Goal: Task Accomplishment & Management: Use online tool/utility

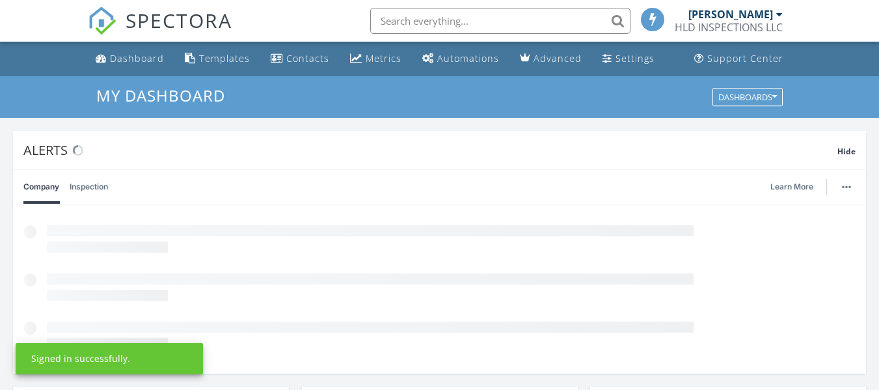
scroll to position [7, 7]
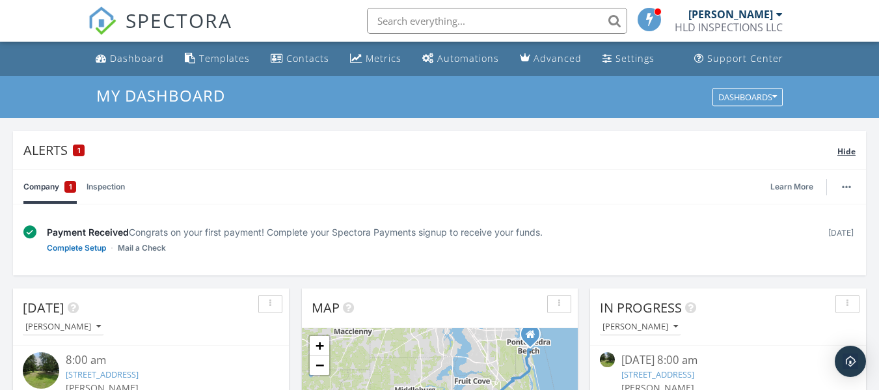
click at [49, 146] on div "Alerts 1" at bounding box center [430, 150] width 814 height 18
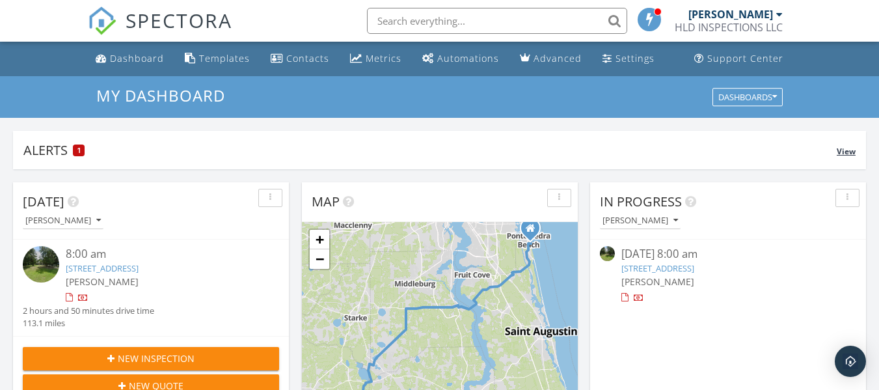
click at [77, 150] on div "1" at bounding box center [79, 151] width 12 height 12
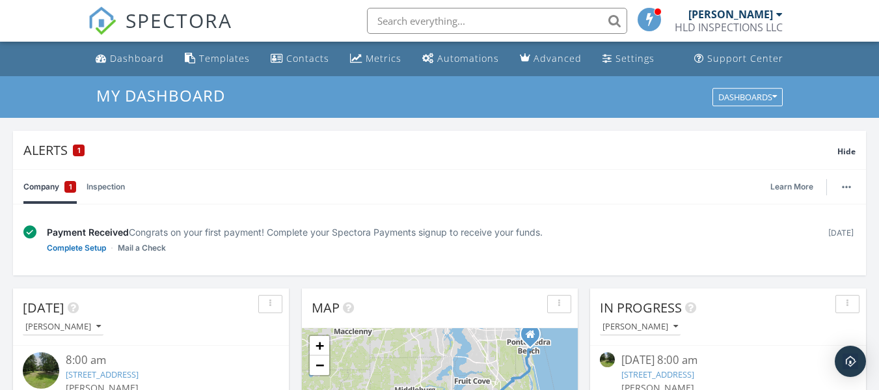
click at [64, 186] on div "1" at bounding box center [70, 187] width 12 height 12
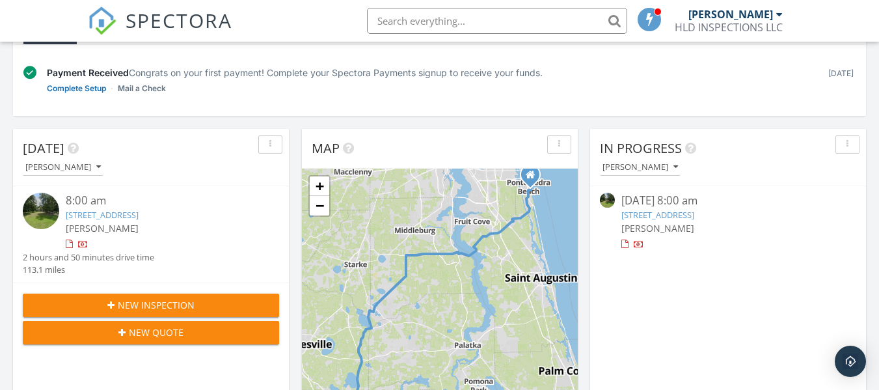
scroll to position [195, 0]
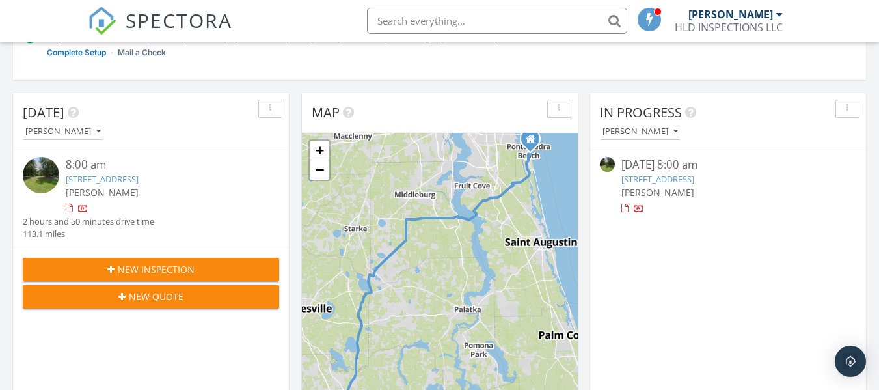
click at [658, 175] on link "5029 SW 1st Ave Unit D7, Ocala, FL 34471" at bounding box center [658, 179] width 73 height 12
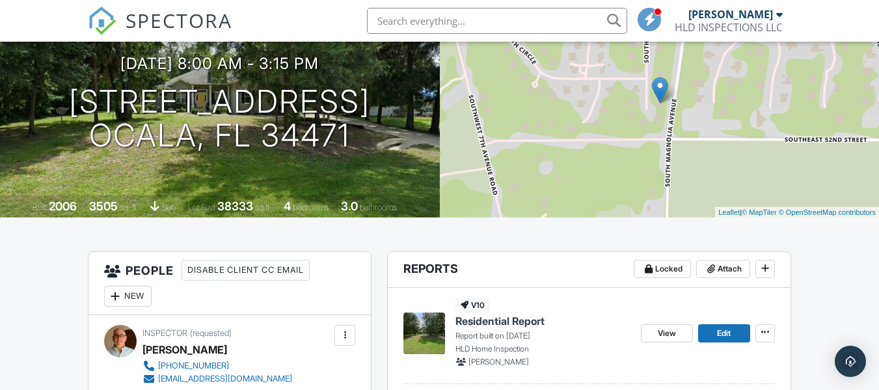
scroll to position [195, 0]
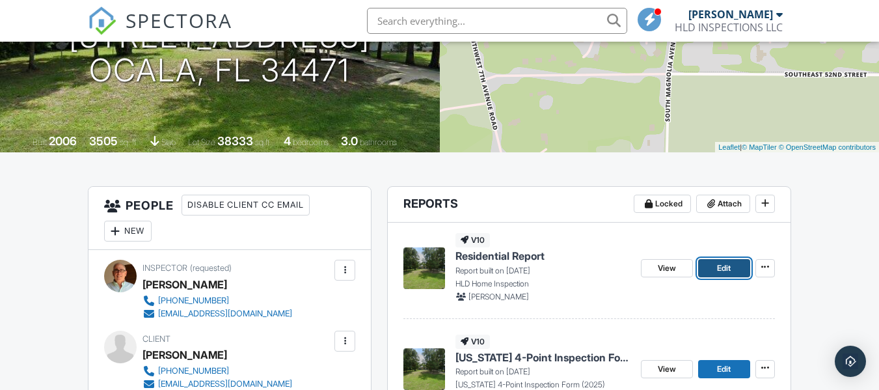
click at [713, 265] on link "Edit" at bounding box center [724, 268] width 52 height 18
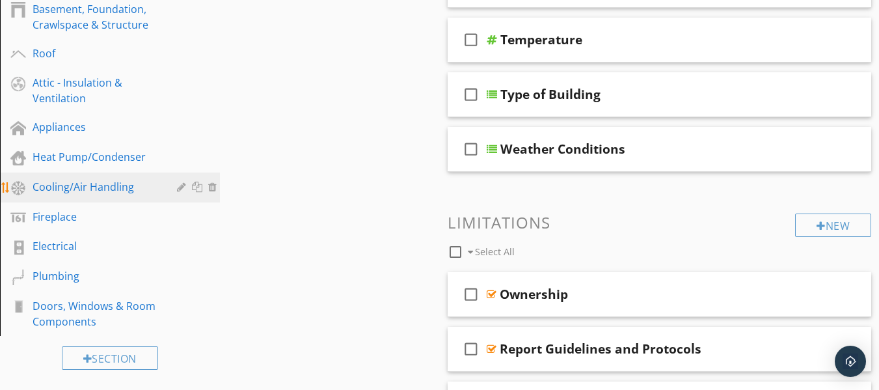
scroll to position [391, 0]
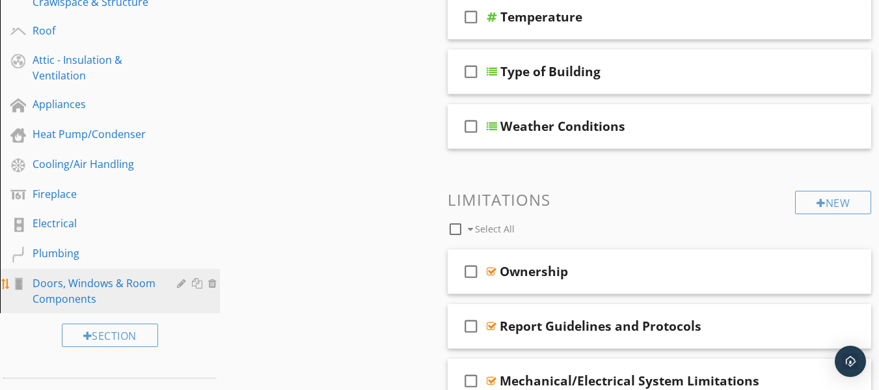
click at [95, 291] on div "Doors, Windows & Room Components" at bounding box center [96, 290] width 126 height 31
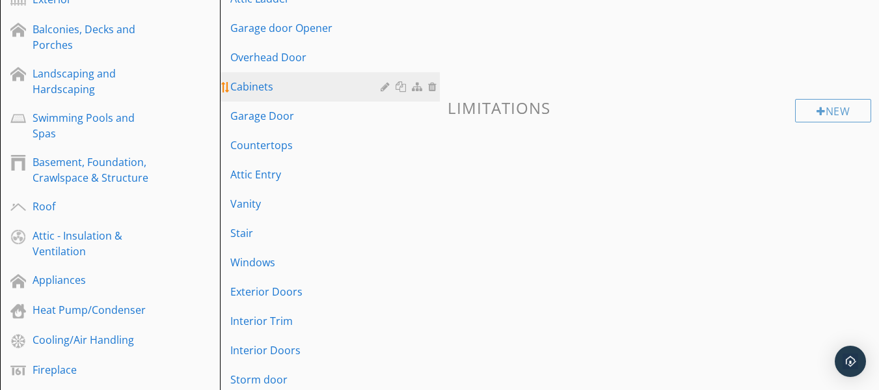
scroll to position [195, 0]
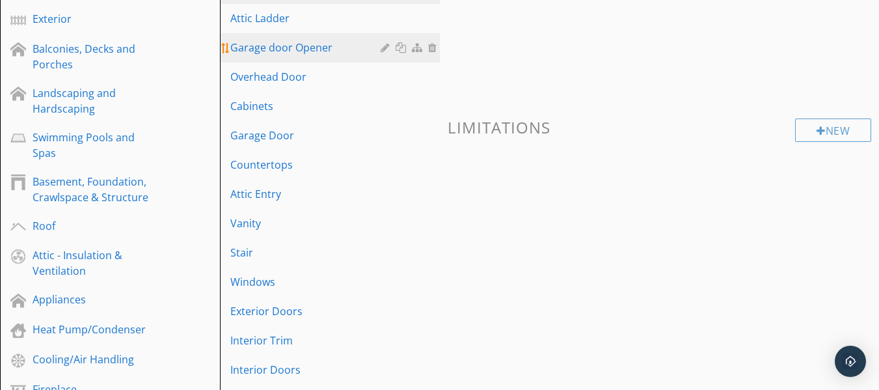
click at [257, 51] on div "Garage door Opener" at bounding box center [307, 48] width 154 height 16
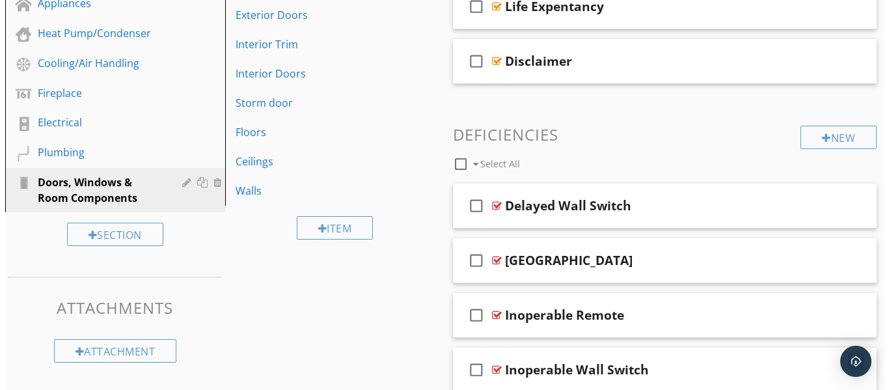
scroll to position [521, 0]
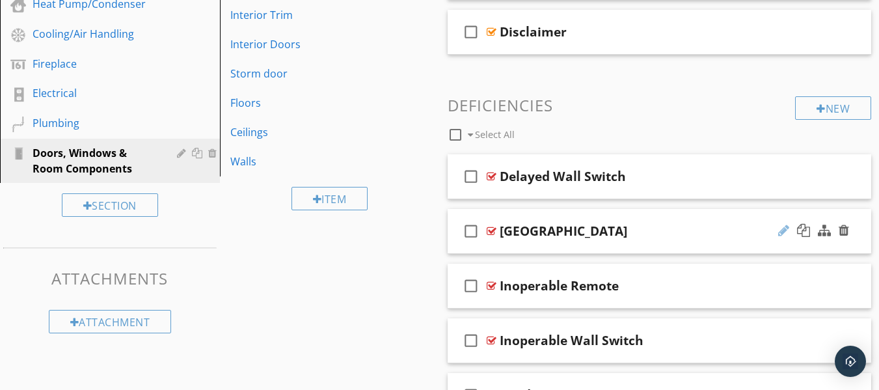
click at [788, 227] on div at bounding box center [784, 230] width 11 height 13
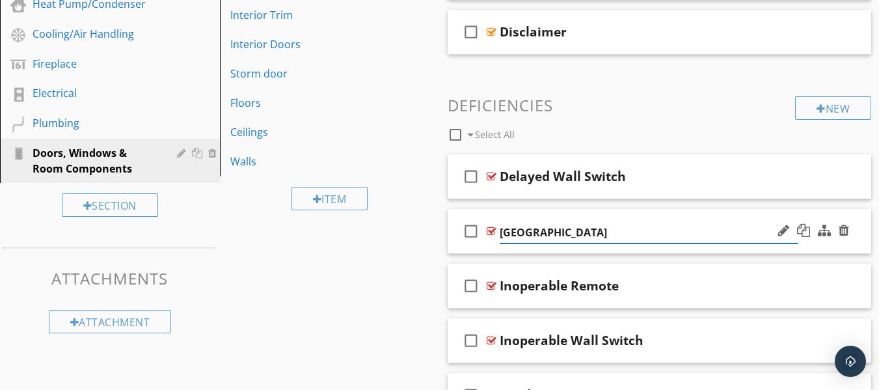
click at [573, 230] on input "Broken Springs" at bounding box center [649, 232] width 299 height 21
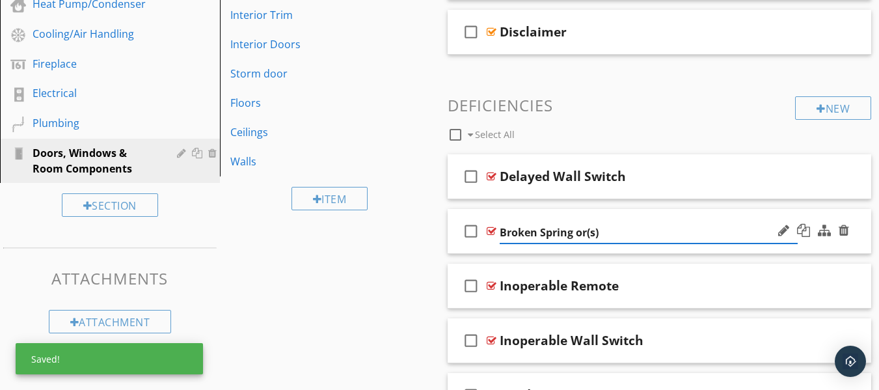
click at [627, 238] on input "Broken Spring or(s)" at bounding box center [649, 232] width 299 height 21
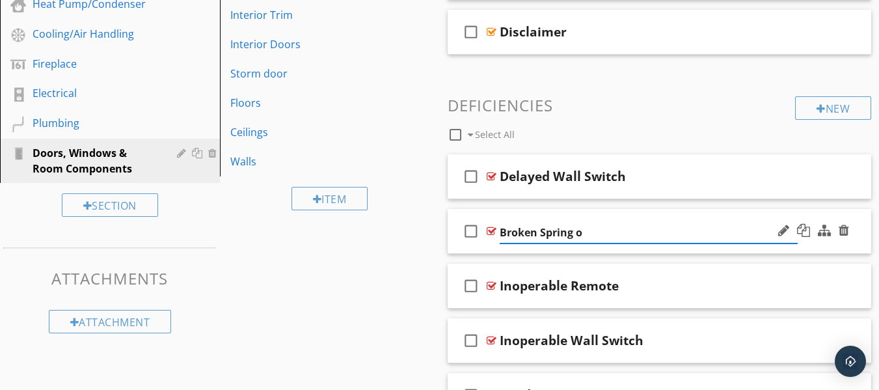
type input "Broken Spring"
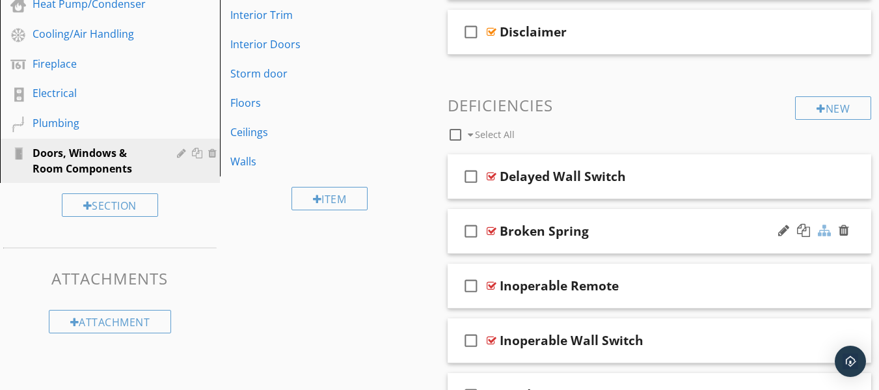
click at [823, 230] on div at bounding box center [824, 230] width 13 height 13
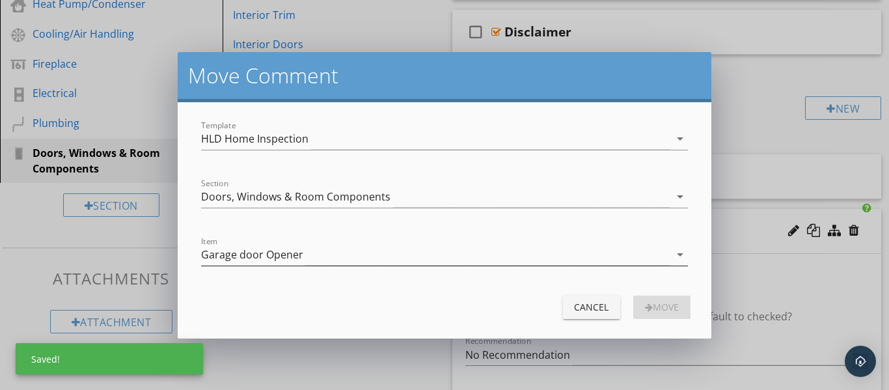
click at [517, 256] on div "Garage door Opener" at bounding box center [435, 254] width 469 height 21
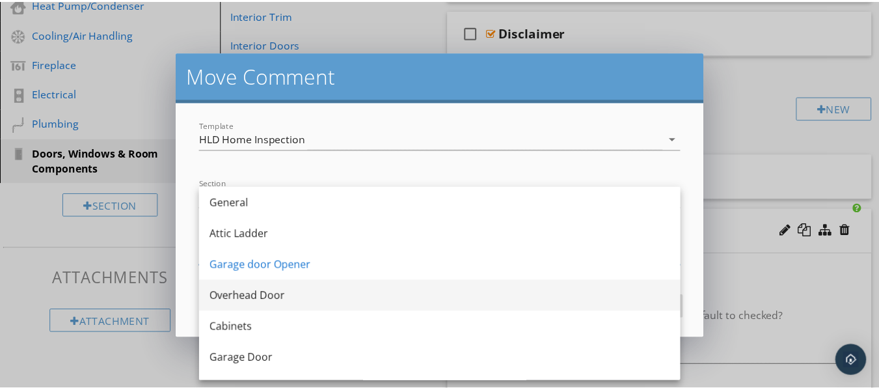
scroll to position [65, 0]
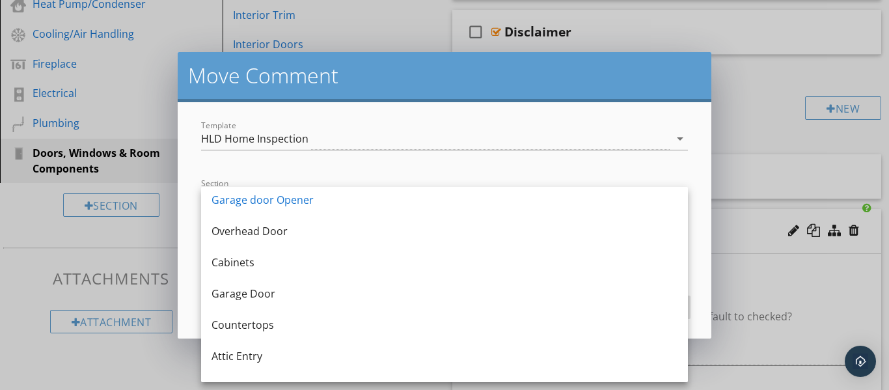
click at [256, 288] on div "Garage Door" at bounding box center [445, 294] width 466 height 16
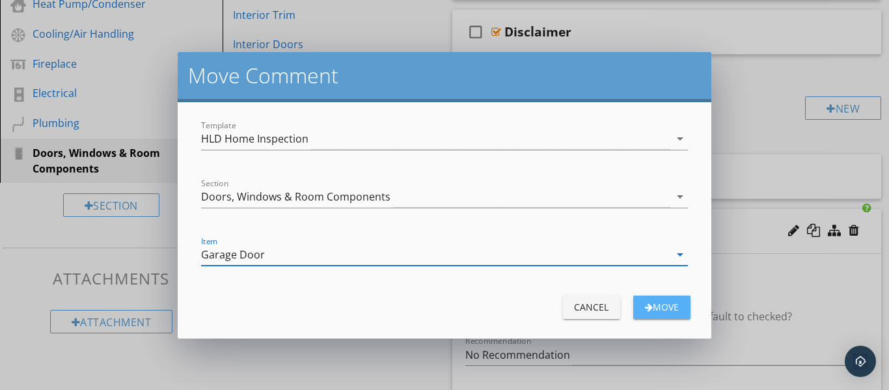
click at [667, 313] on div "Move" at bounding box center [662, 307] width 36 height 14
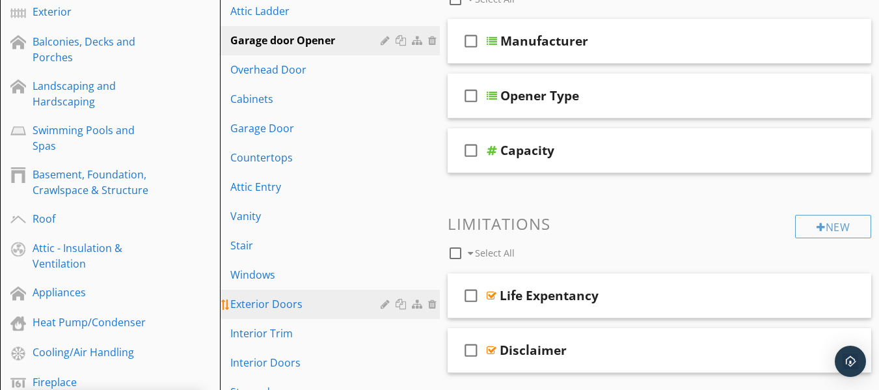
scroll to position [130, 0]
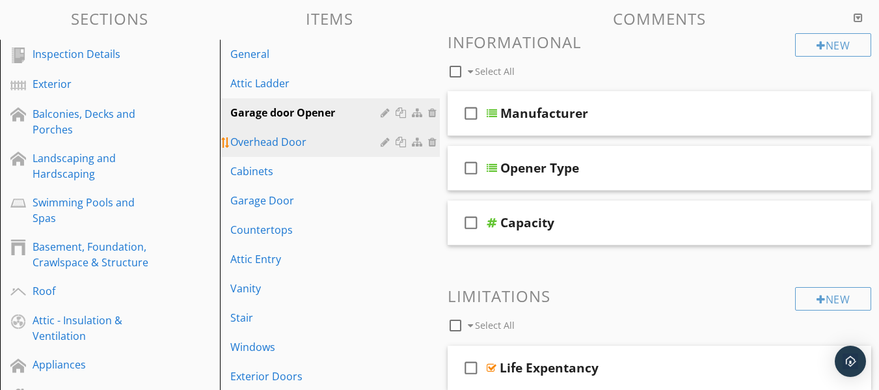
click at [276, 147] on div "Overhead Door" at bounding box center [307, 142] width 154 height 16
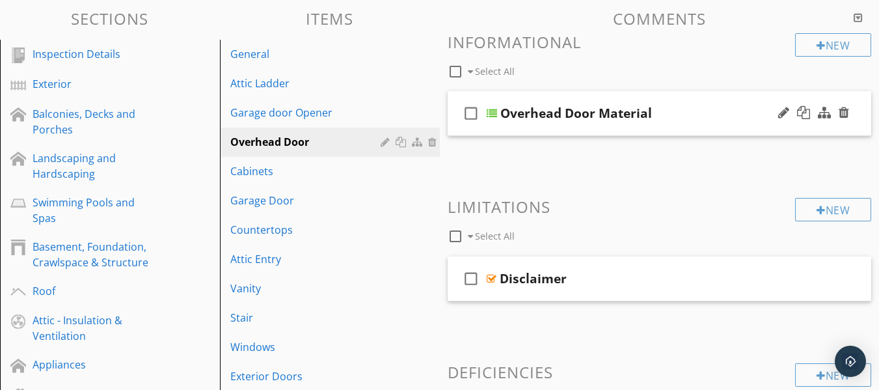
click at [499, 113] on div "check_box_outline_blank Overhead Door Material" at bounding box center [660, 113] width 424 height 45
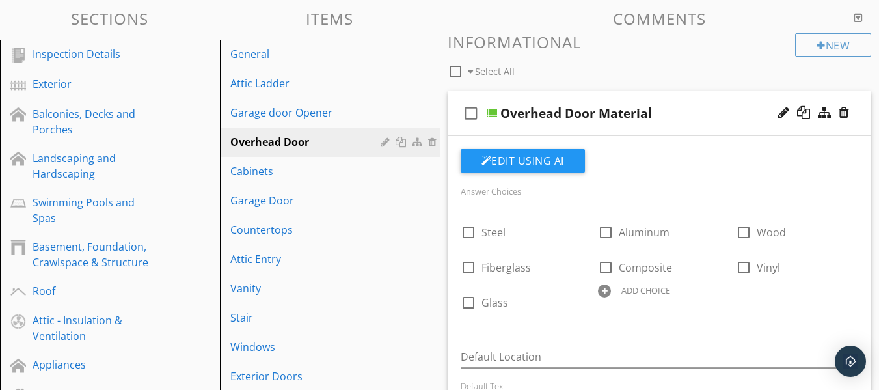
click at [499, 111] on div "check_box_outline_blank Overhead Door Material" at bounding box center [660, 113] width 424 height 45
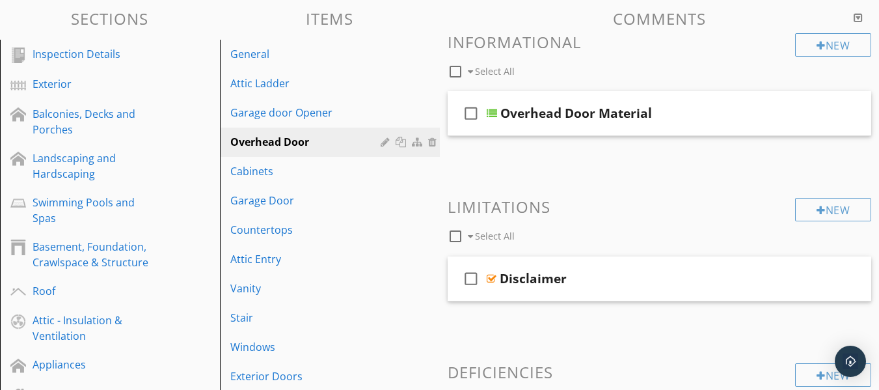
scroll to position [195, 0]
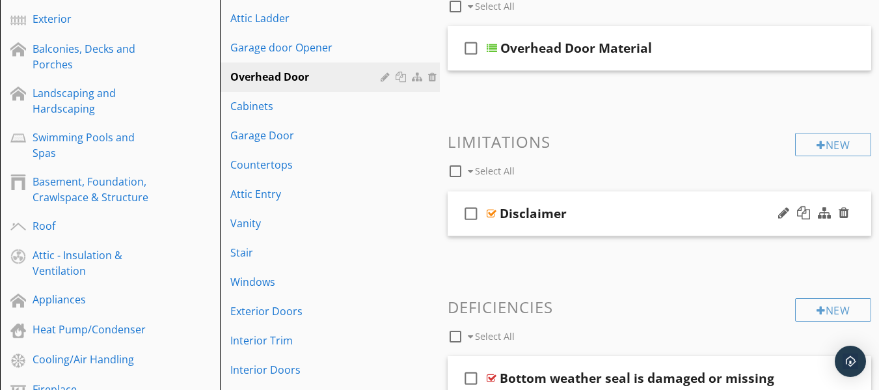
click at [532, 212] on div "Disclaimer" at bounding box center [533, 214] width 67 height 16
click at [491, 214] on div at bounding box center [492, 213] width 10 height 10
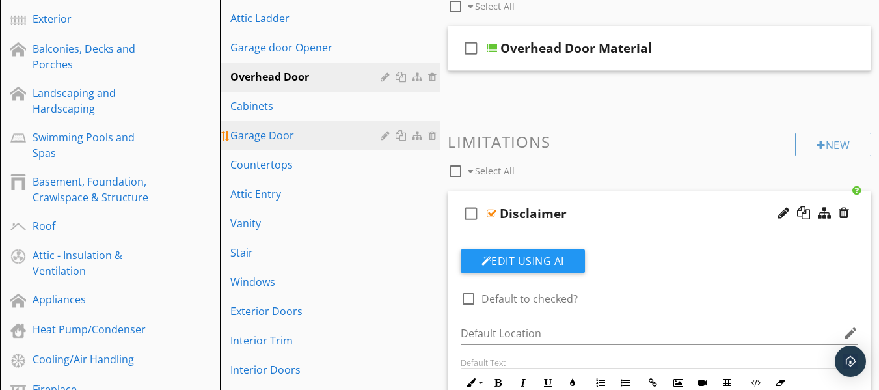
click at [278, 138] on div "Garage Door" at bounding box center [307, 136] width 154 height 16
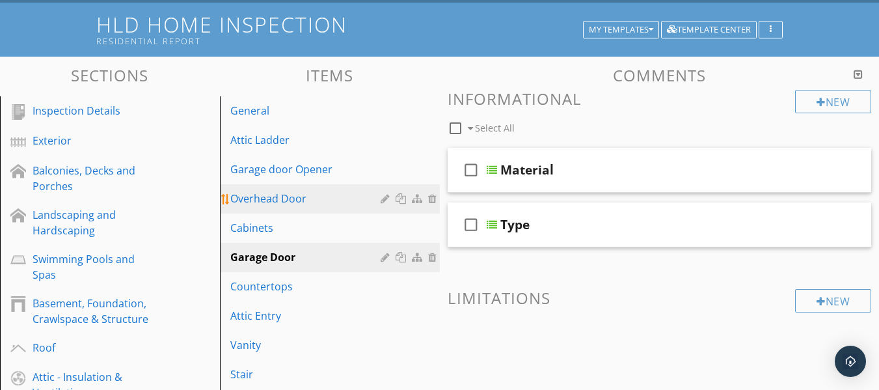
scroll to position [73, 0]
click at [279, 202] on div "Overhead Door" at bounding box center [307, 199] width 154 height 16
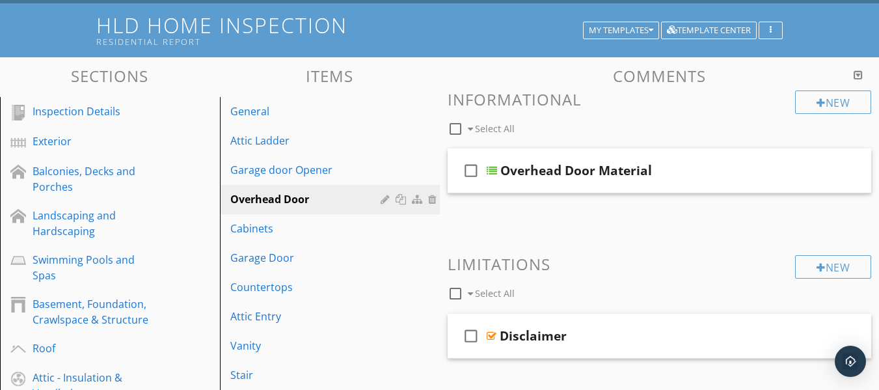
scroll to position [138, 0]
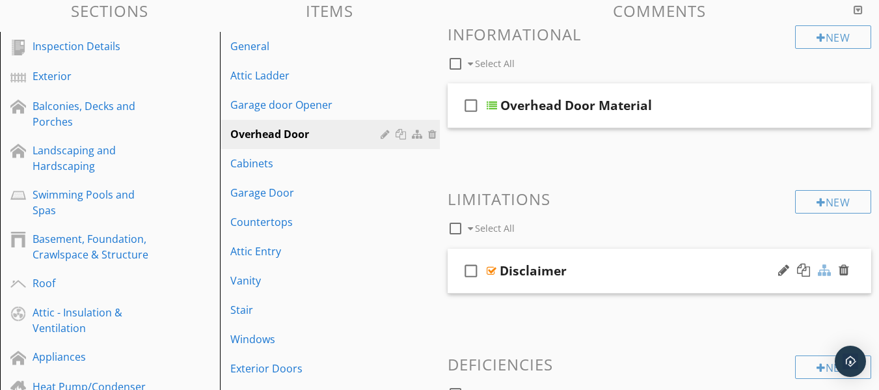
click at [827, 269] on div at bounding box center [824, 270] width 13 height 13
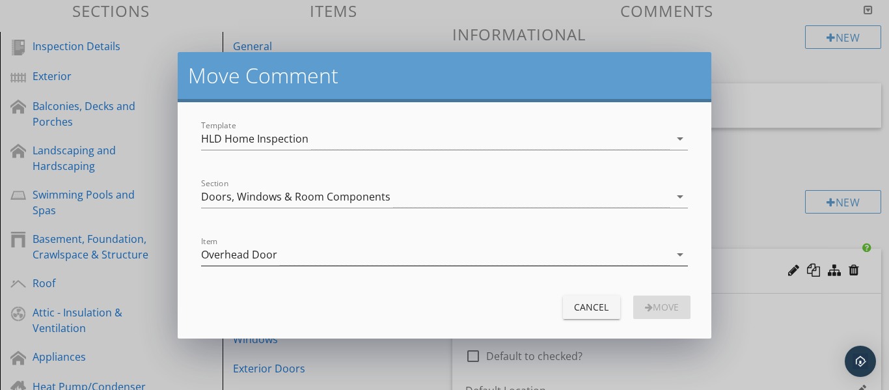
click at [304, 255] on div "Overhead Door" at bounding box center [435, 254] width 469 height 21
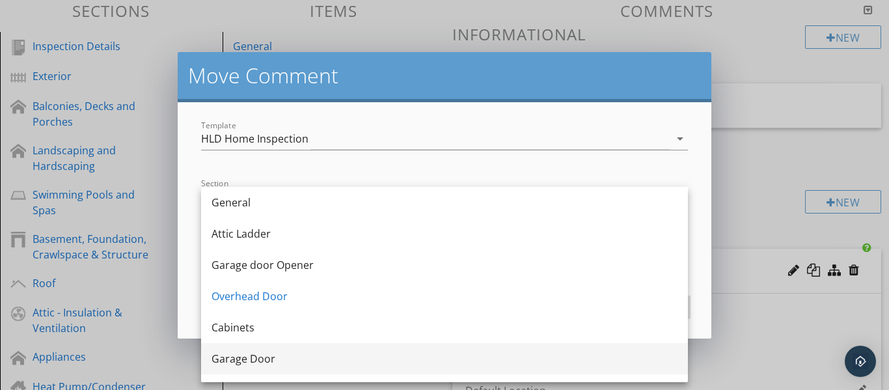
click at [247, 357] on div "Garage Door" at bounding box center [445, 359] width 466 height 16
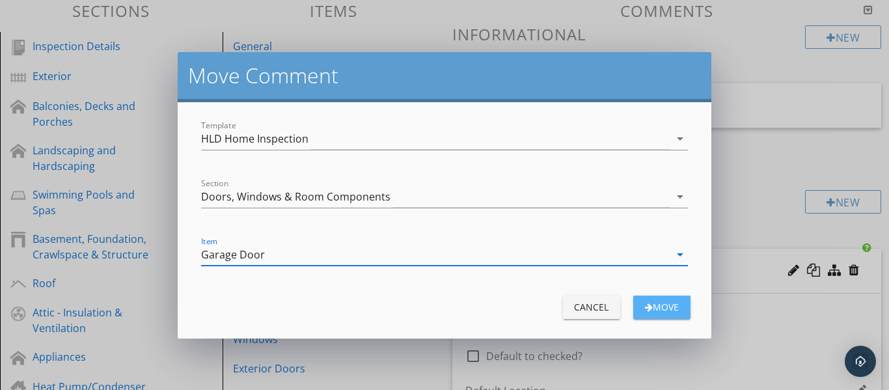
click at [660, 307] on div "Move" at bounding box center [662, 307] width 36 height 14
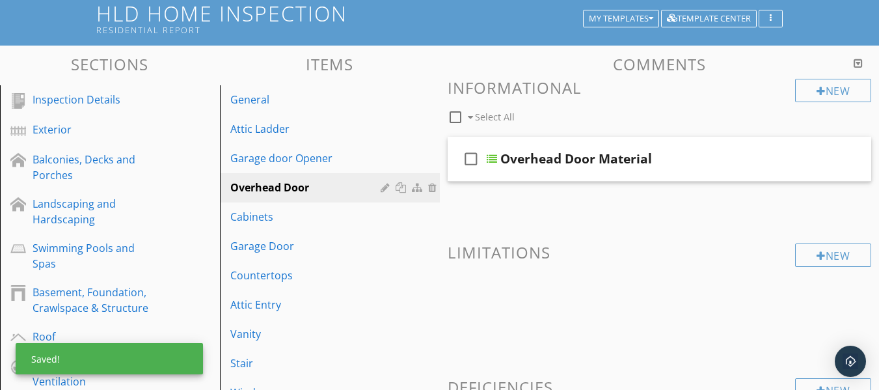
scroll to position [8, 0]
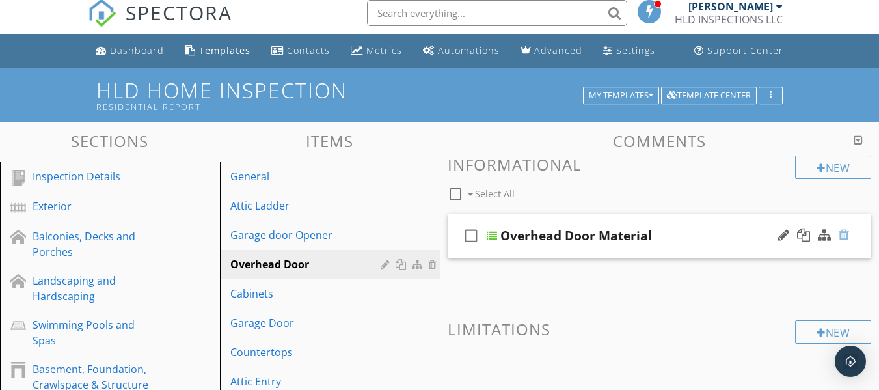
click at [849, 235] on div at bounding box center [844, 234] width 10 height 13
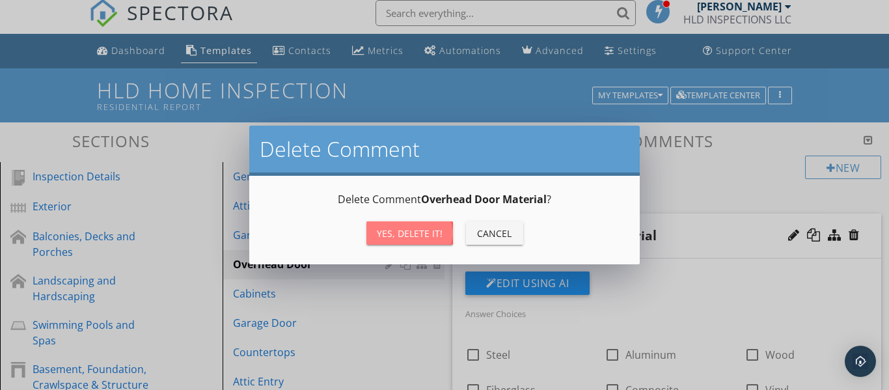
click at [412, 231] on div "Yes, Delete it!" at bounding box center [410, 234] width 66 height 14
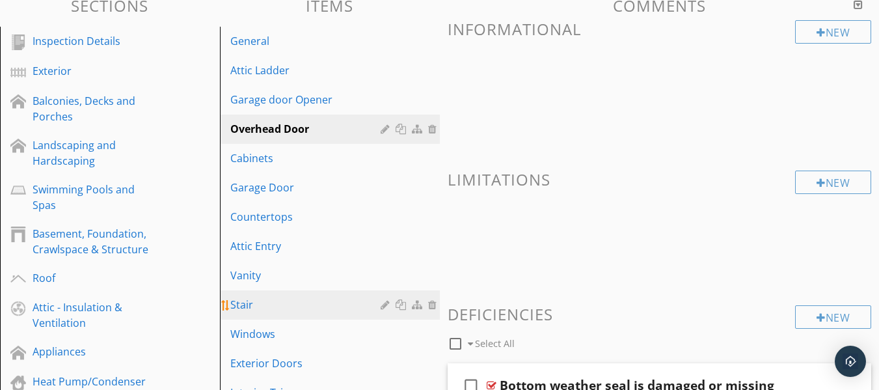
scroll to position [138, 0]
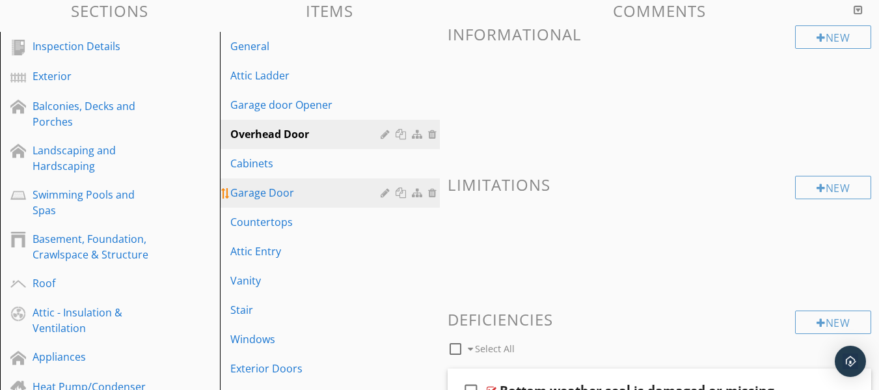
click at [266, 198] on div "Garage Door" at bounding box center [307, 193] width 154 height 16
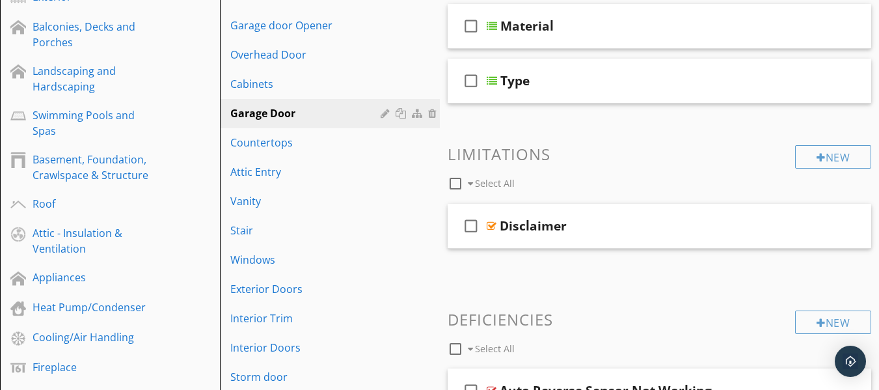
scroll to position [178, 0]
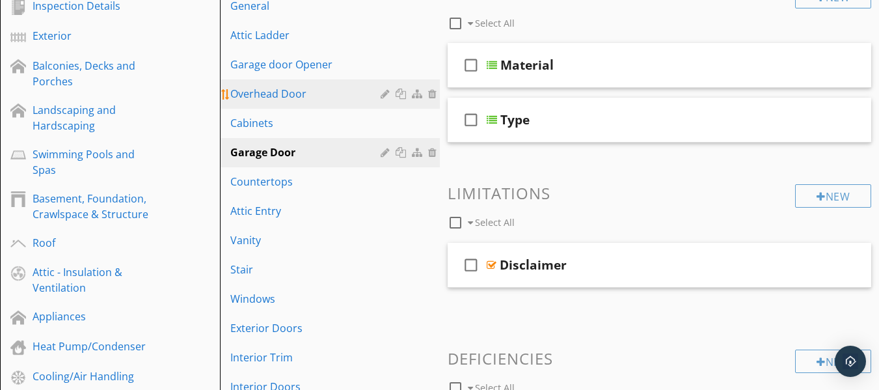
click at [284, 96] on div "Overhead Door" at bounding box center [307, 94] width 154 height 16
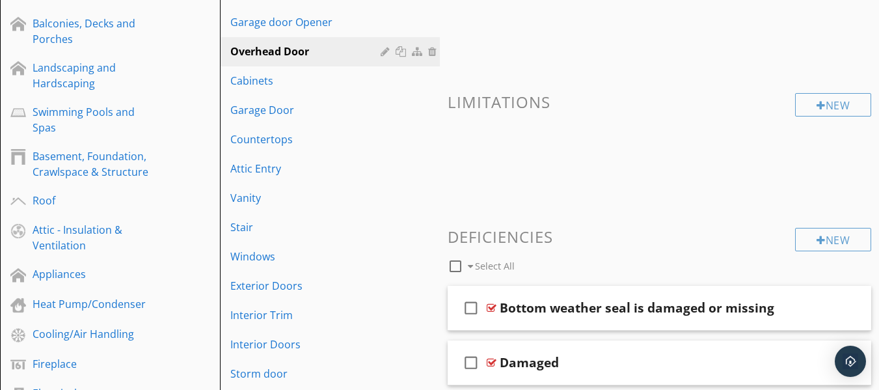
scroll to position [243, 0]
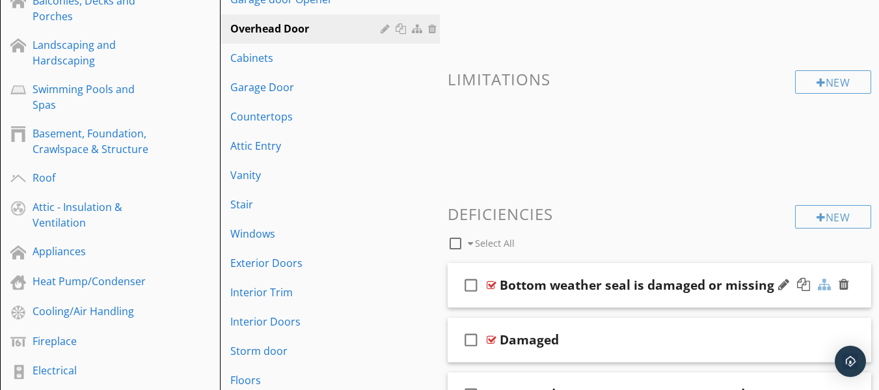
click at [826, 286] on div at bounding box center [824, 284] width 13 height 13
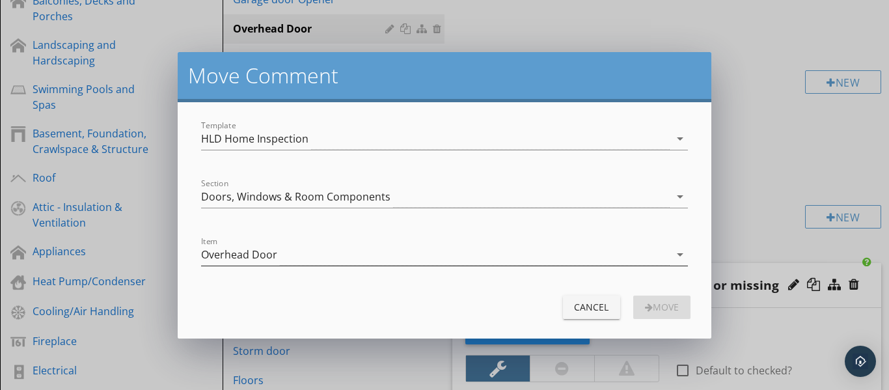
click at [336, 253] on div "Overhead Door" at bounding box center [435, 254] width 469 height 21
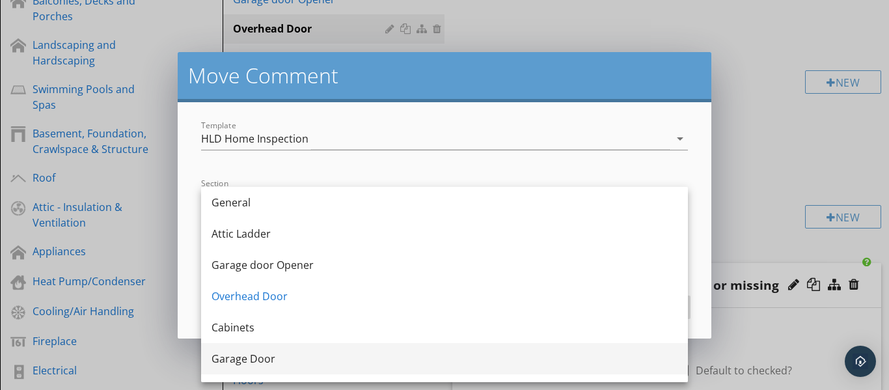
click at [271, 357] on div "Garage Door" at bounding box center [445, 359] width 466 height 16
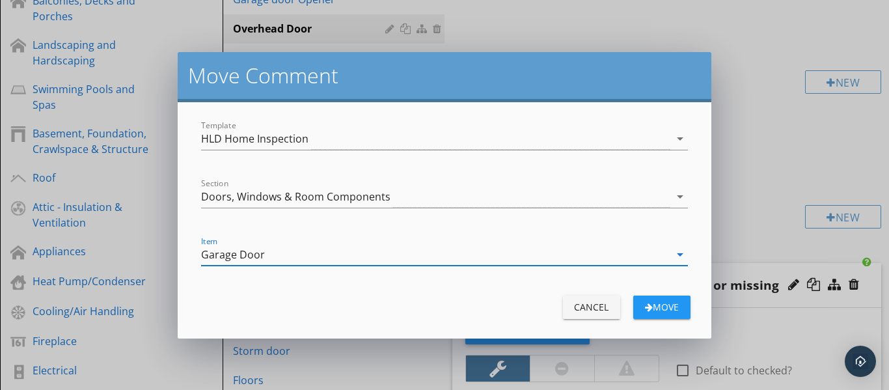
click at [666, 309] on div "Move" at bounding box center [662, 307] width 36 height 14
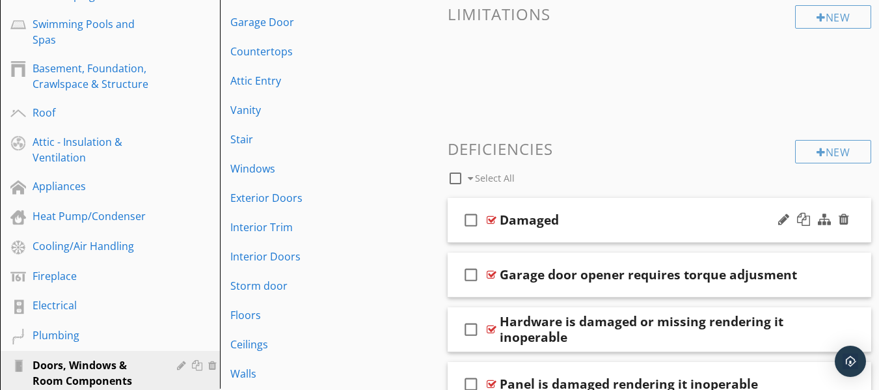
scroll to position [374, 0]
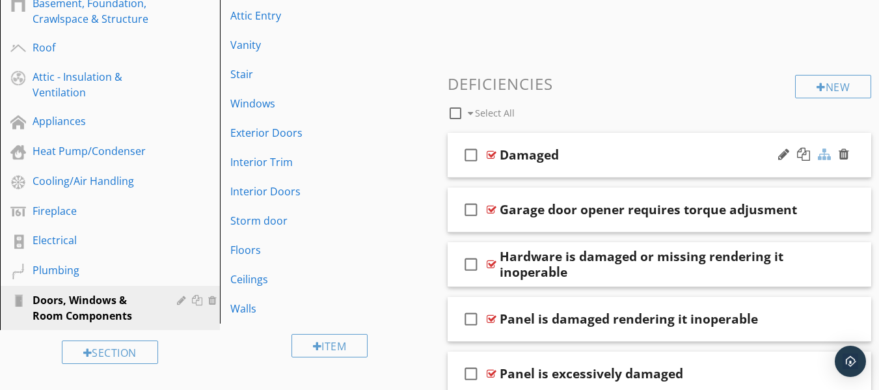
click at [821, 156] on div at bounding box center [824, 154] width 13 height 13
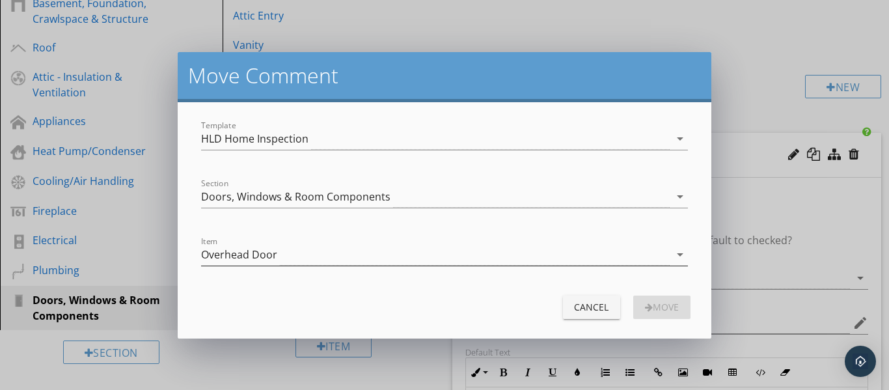
click at [363, 258] on div "Overhead Door" at bounding box center [435, 254] width 469 height 21
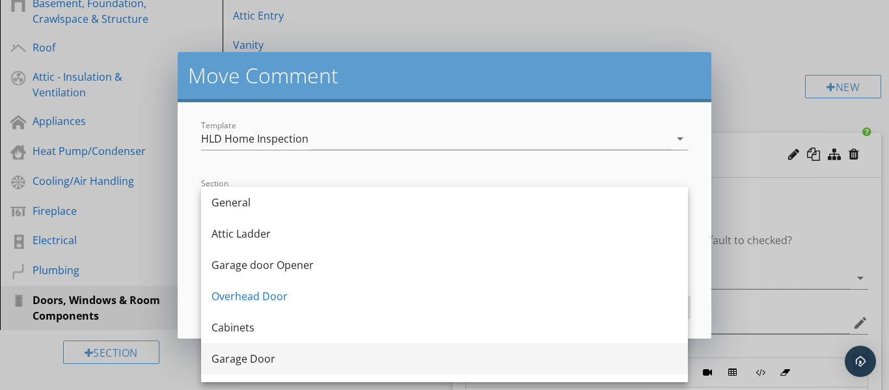
click at [273, 362] on div "Garage Door" at bounding box center [445, 359] width 466 height 16
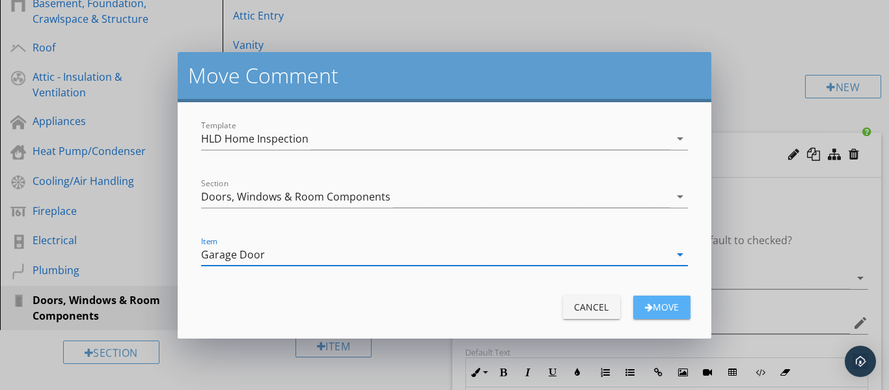
click at [663, 307] on div "Move" at bounding box center [662, 307] width 36 height 14
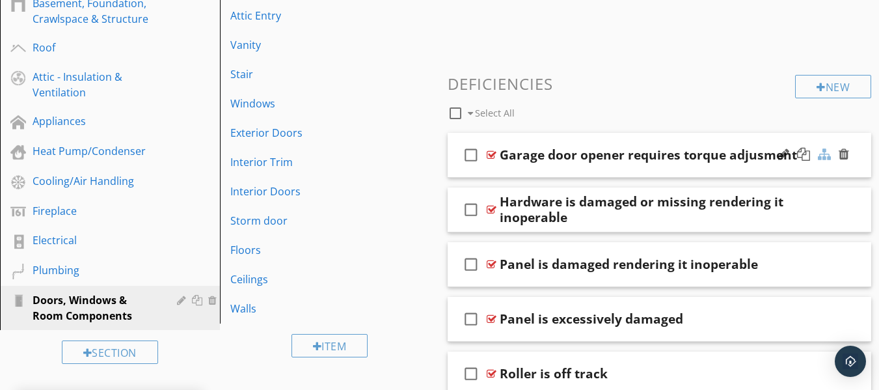
click at [829, 152] on div at bounding box center [824, 154] width 13 height 13
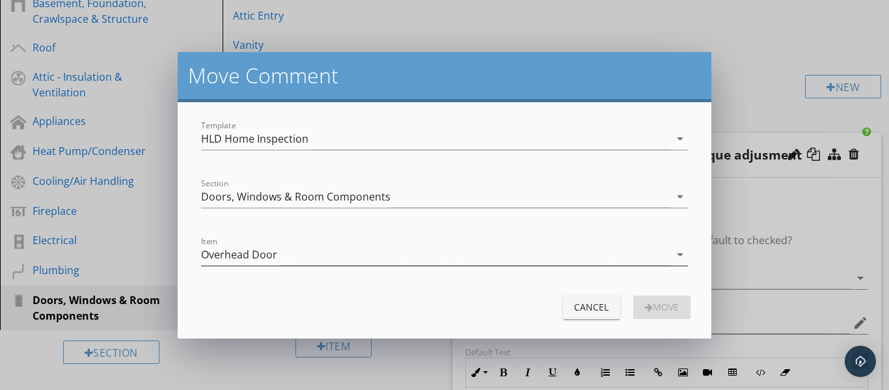
click at [404, 253] on div "Overhead Door" at bounding box center [435, 254] width 469 height 21
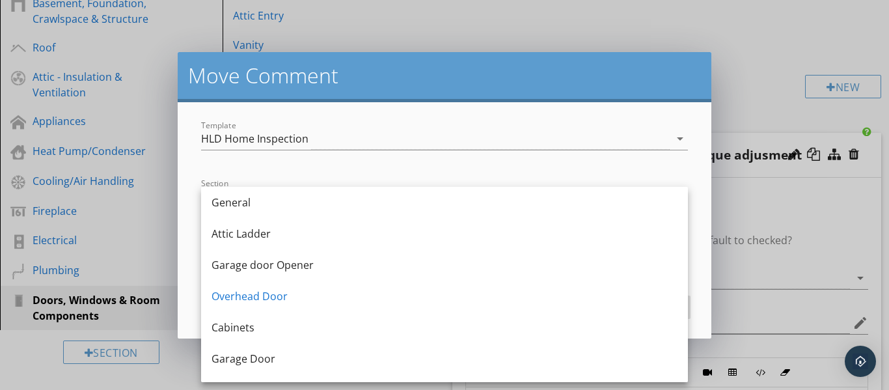
click at [274, 357] on div "Garage Door" at bounding box center [445, 359] width 466 height 16
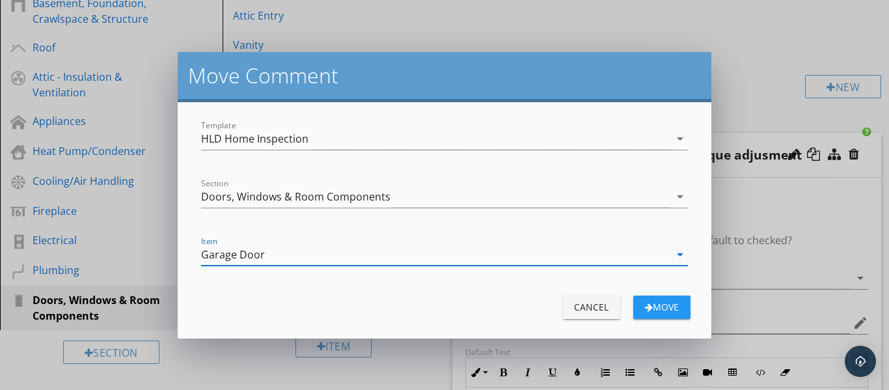
click at [658, 313] on div "Move" at bounding box center [662, 307] width 36 height 14
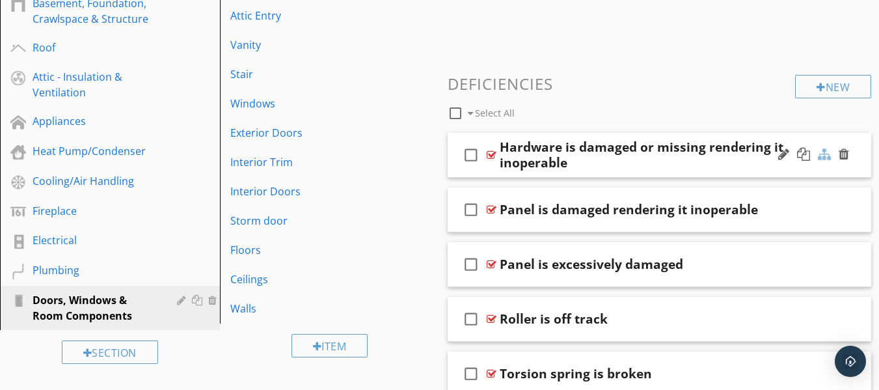
click at [829, 156] on div at bounding box center [824, 154] width 13 height 13
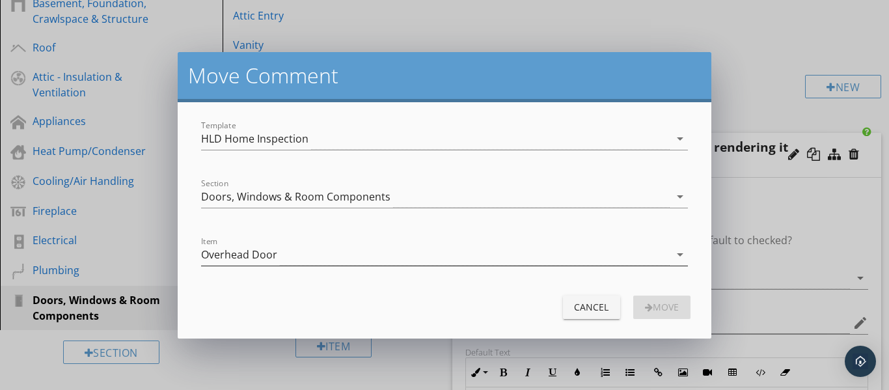
click at [341, 261] on div "Overhead Door" at bounding box center [435, 254] width 469 height 21
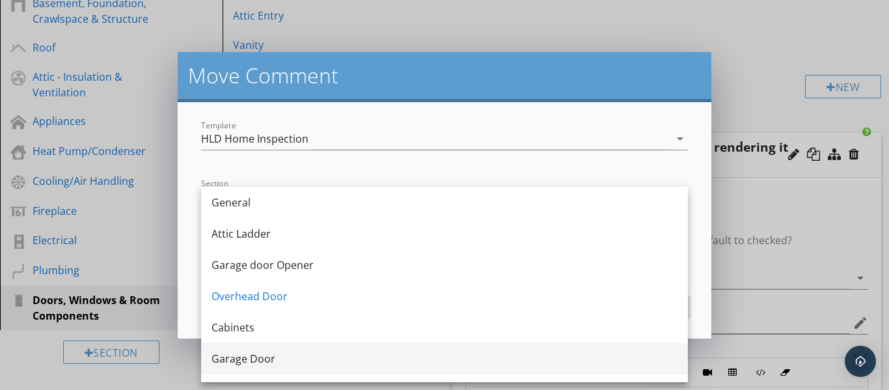
click at [291, 359] on div "Garage Door" at bounding box center [445, 359] width 466 height 16
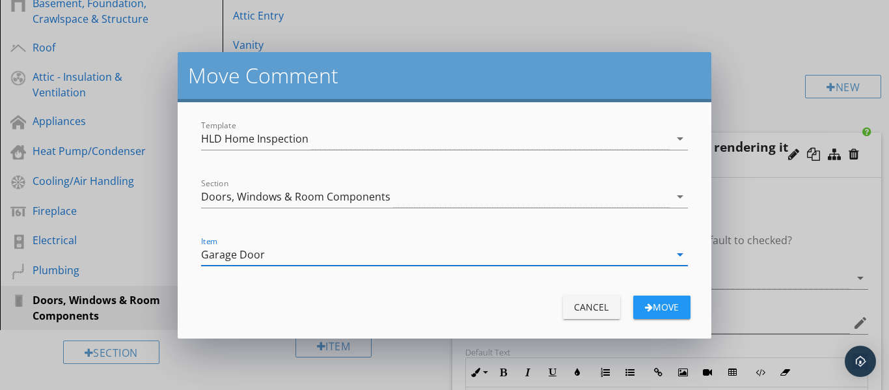
click at [663, 317] on button "Move" at bounding box center [661, 307] width 57 height 23
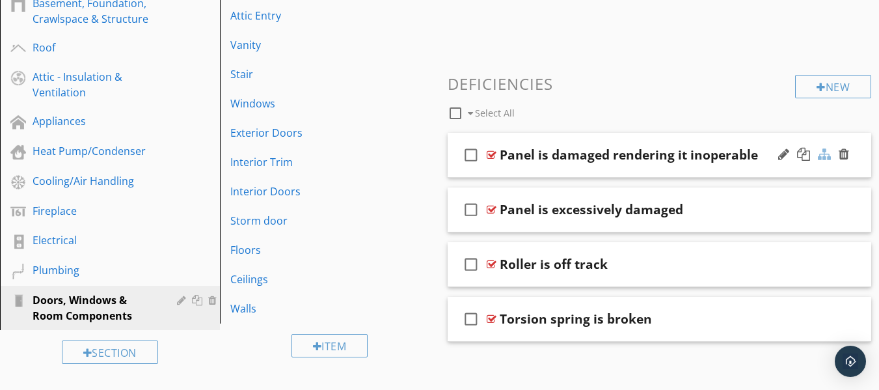
click at [823, 155] on div at bounding box center [824, 154] width 13 height 13
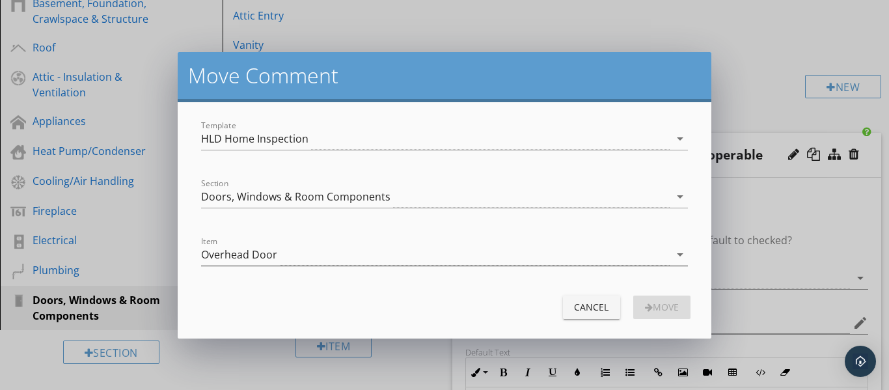
click at [340, 252] on div "Overhead Door" at bounding box center [435, 254] width 469 height 21
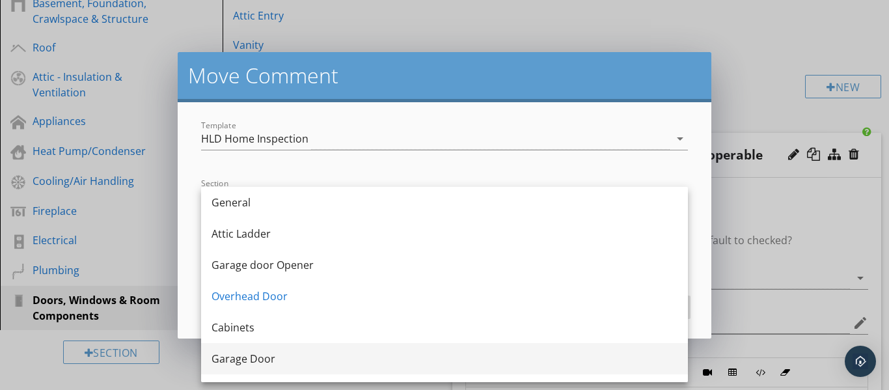
click at [258, 361] on div "Garage Door" at bounding box center [445, 359] width 466 height 16
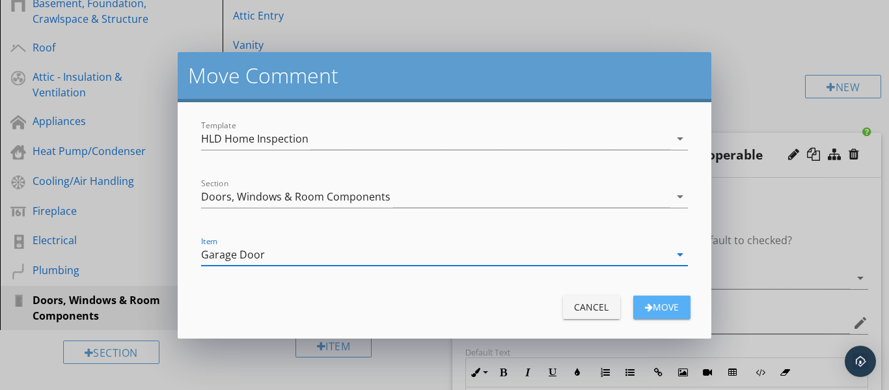
click at [650, 310] on div "Move" at bounding box center [662, 307] width 36 height 14
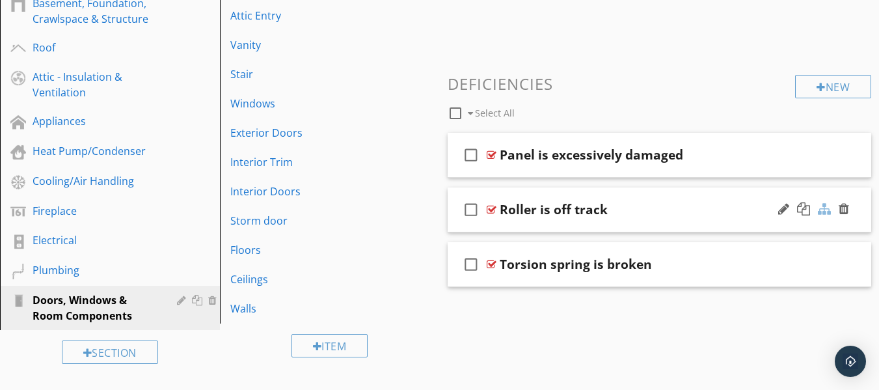
click at [821, 208] on div at bounding box center [824, 208] width 13 height 13
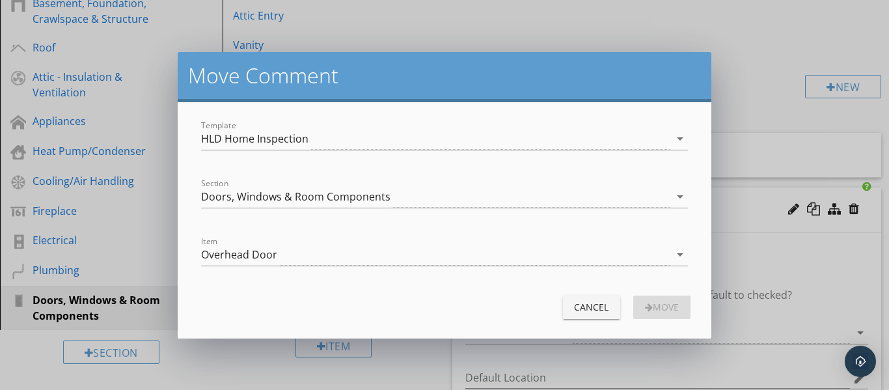
click at [314, 238] on div "Item Overhead Door arrow_drop_down" at bounding box center [444, 257] width 487 height 42
click at [300, 255] on div "Overhead Door" at bounding box center [435, 254] width 469 height 21
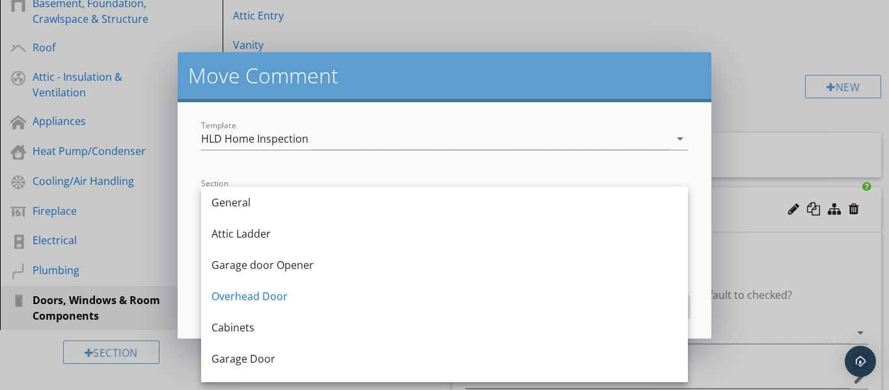
click at [266, 357] on div "Garage Door" at bounding box center [445, 359] width 466 height 16
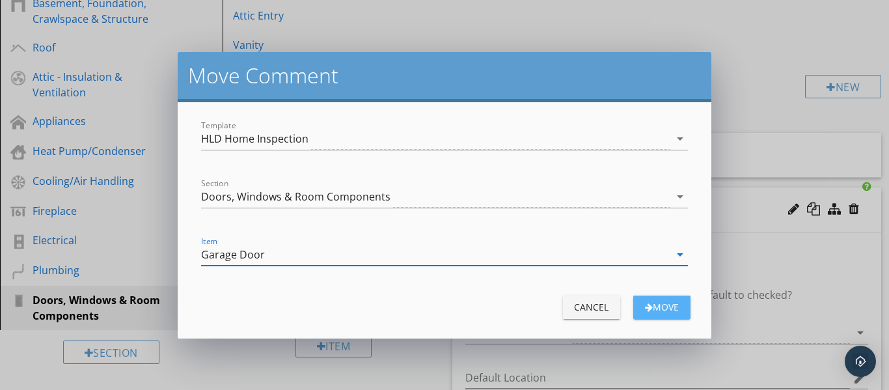
click at [679, 307] on div "Move" at bounding box center [662, 307] width 36 height 14
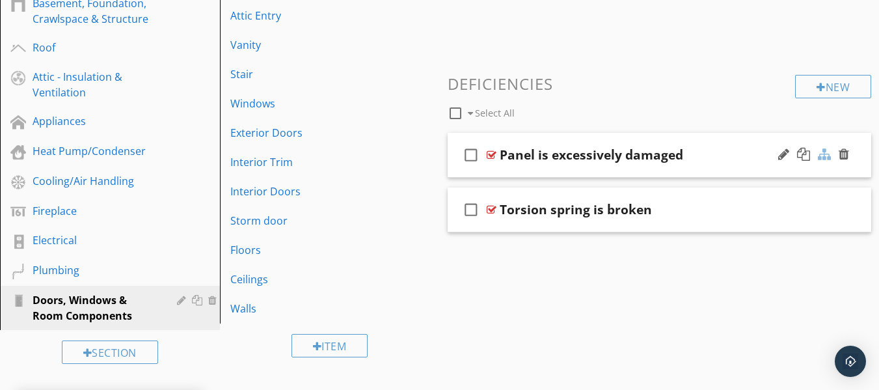
click at [826, 159] on div at bounding box center [824, 154] width 13 height 13
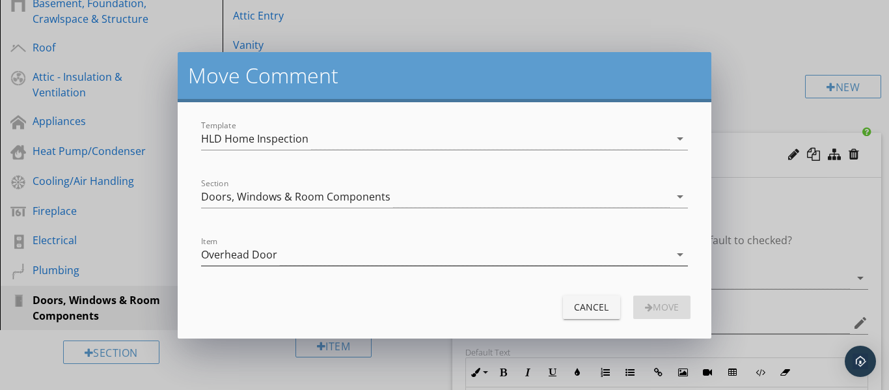
click at [296, 256] on div "Overhead Door" at bounding box center [435, 254] width 469 height 21
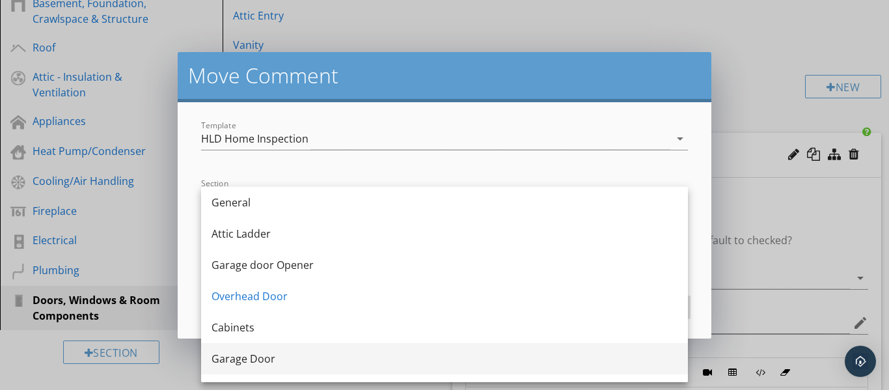
click at [253, 361] on div "Garage Door" at bounding box center [445, 359] width 466 height 16
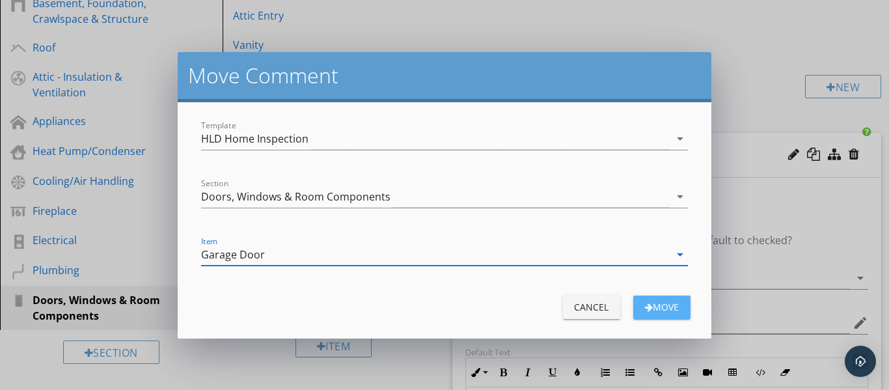
click at [651, 305] on div "Move" at bounding box center [662, 307] width 36 height 14
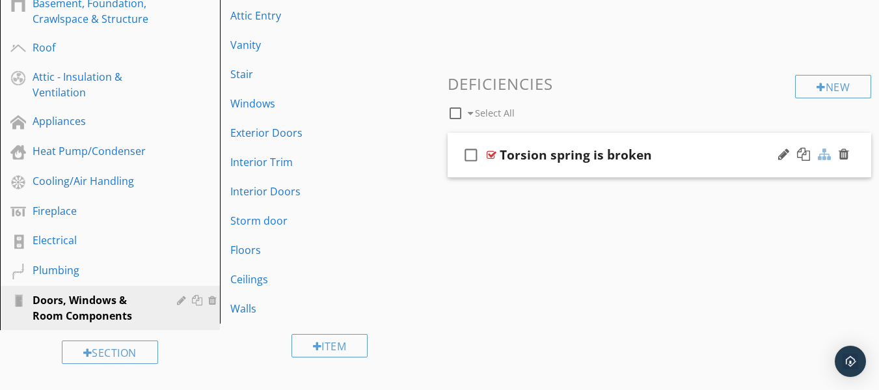
click at [827, 156] on div at bounding box center [824, 154] width 13 height 13
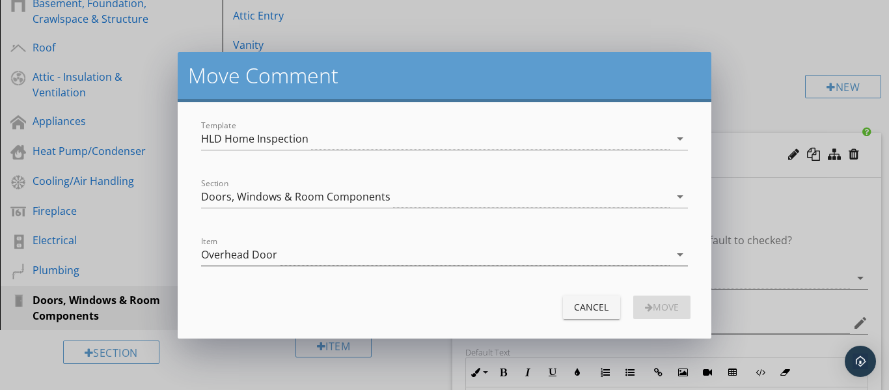
click at [332, 257] on div "Overhead Door" at bounding box center [435, 254] width 469 height 21
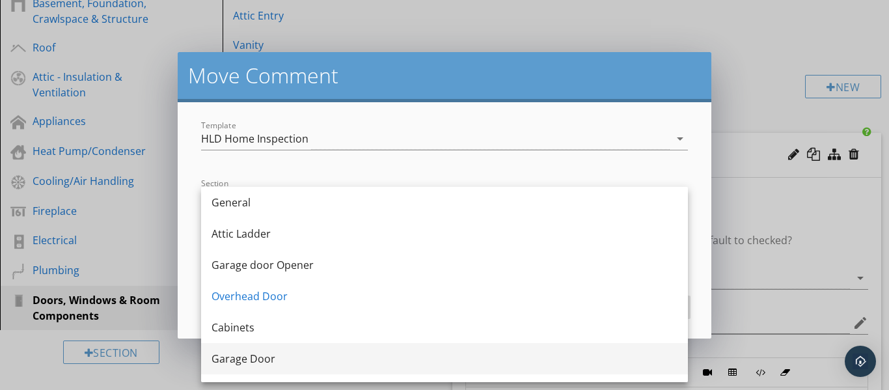
click at [260, 359] on div "Garage Door" at bounding box center [445, 359] width 466 height 16
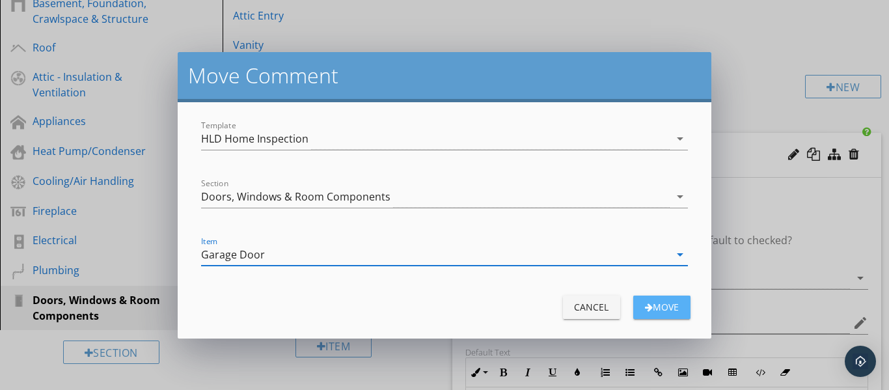
click at [674, 308] on div "Move" at bounding box center [662, 307] width 36 height 14
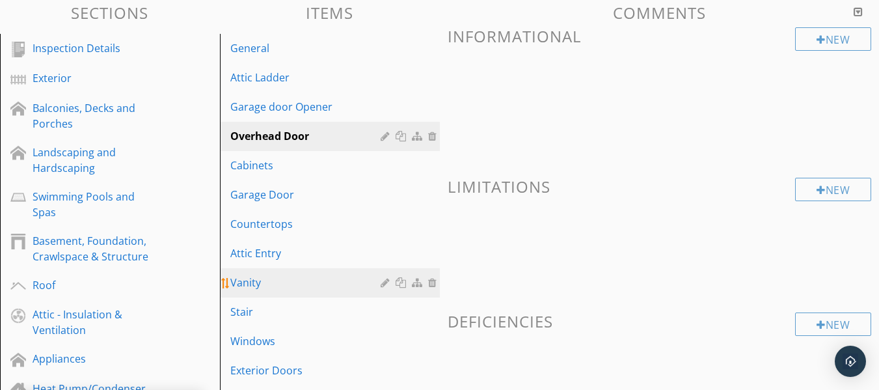
scroll to position [113, 0]
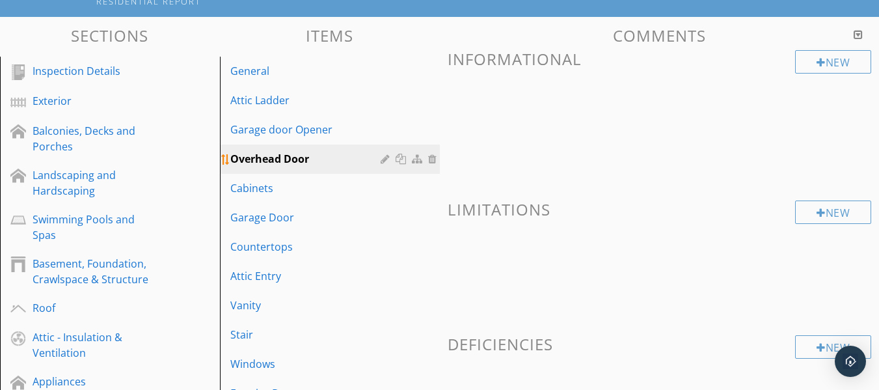
click at [436, 161] on div at bounding box center [434, 159] width 12 height 10
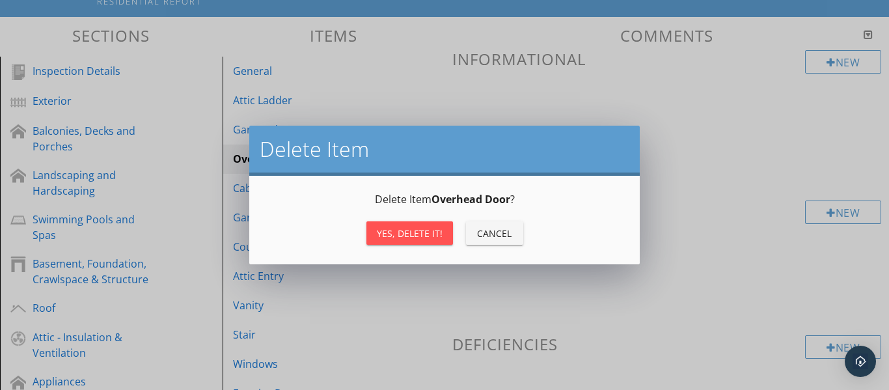
click at [406, 238] on div "Yes, Delete it!" at bounding box center [410, 234] width 66 height 14
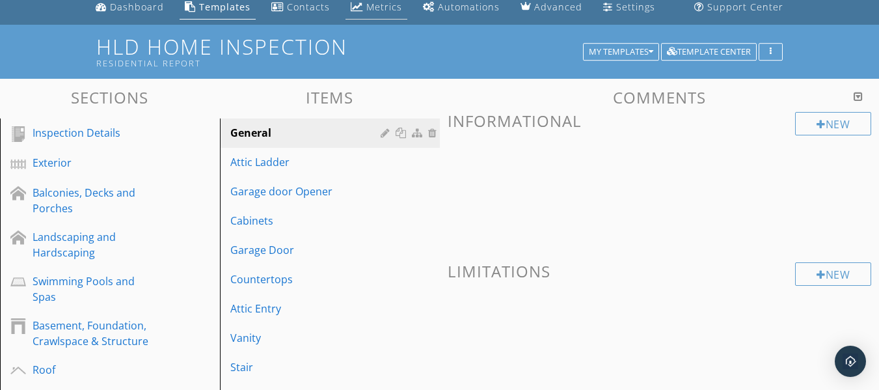
scroll to position [0, 0]
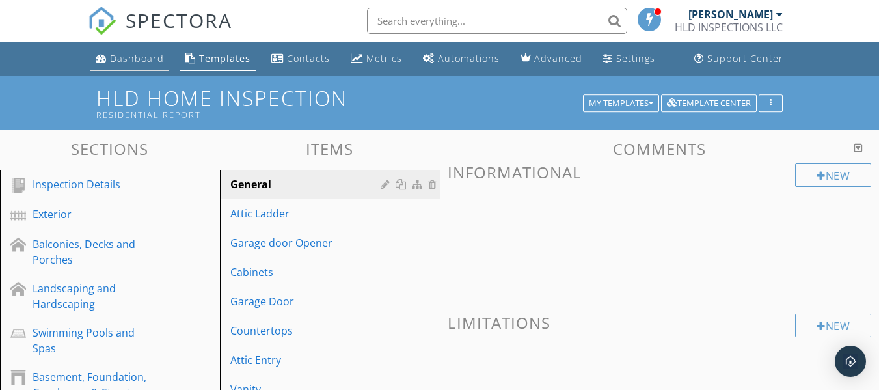
click at [143, 62] on div "Dashboard" at bounding box center [137, 58] width 54 height 12
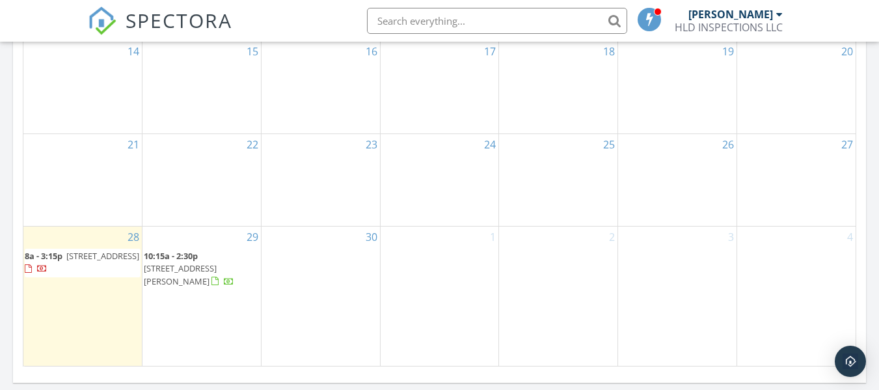
scroll to position [946, 0]
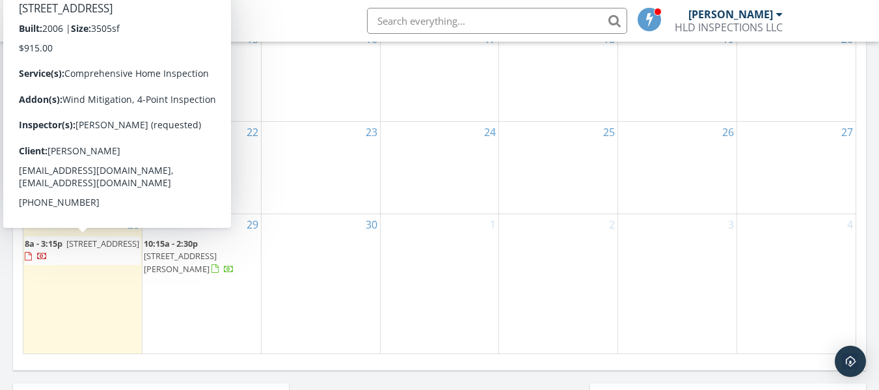
click at [48, 256] on div at bounding box center [42, 258] width 10 height 10
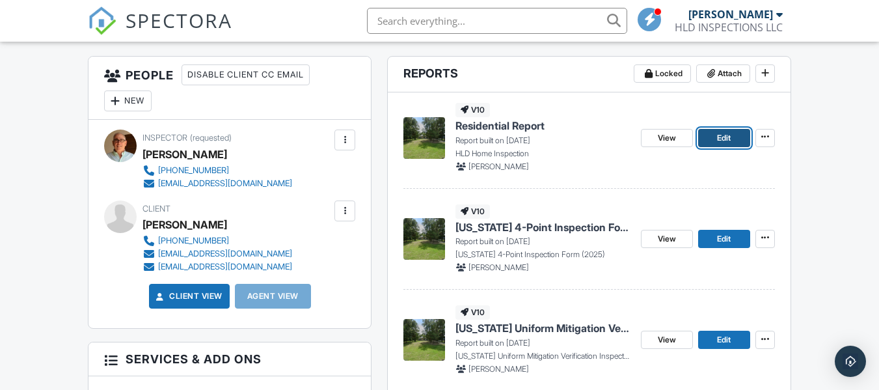
click at [722, 137] on span "Edit" at bounding box center [724, 137] width 14 height 13
